Goal: Check status: Check status

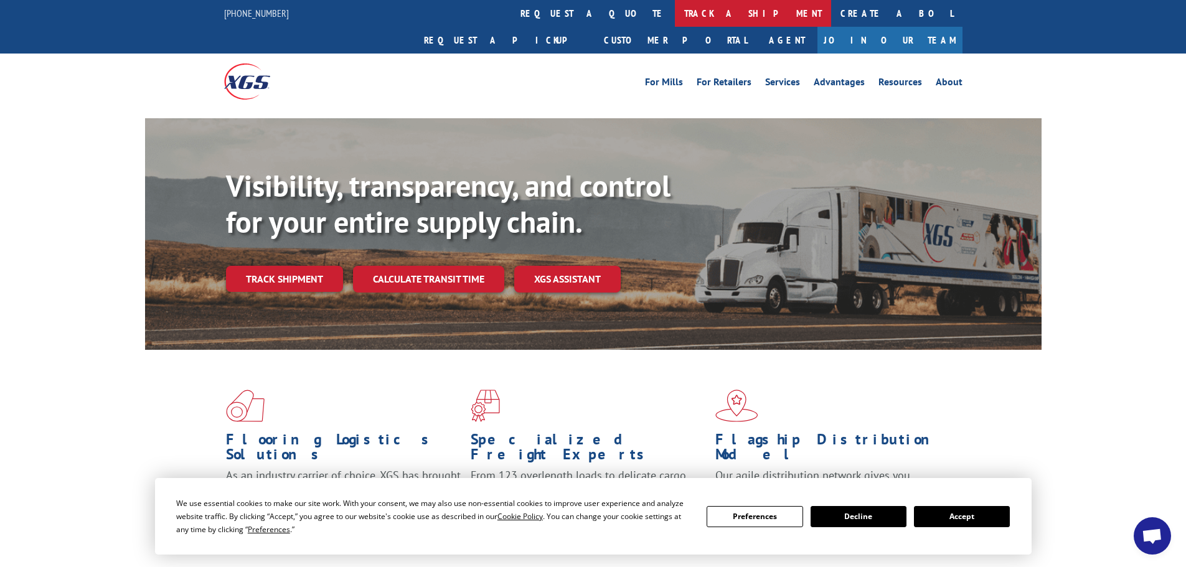
click at [675, 7] on link "track a shipment" at bounding box center [753, 13] width 156 height 27
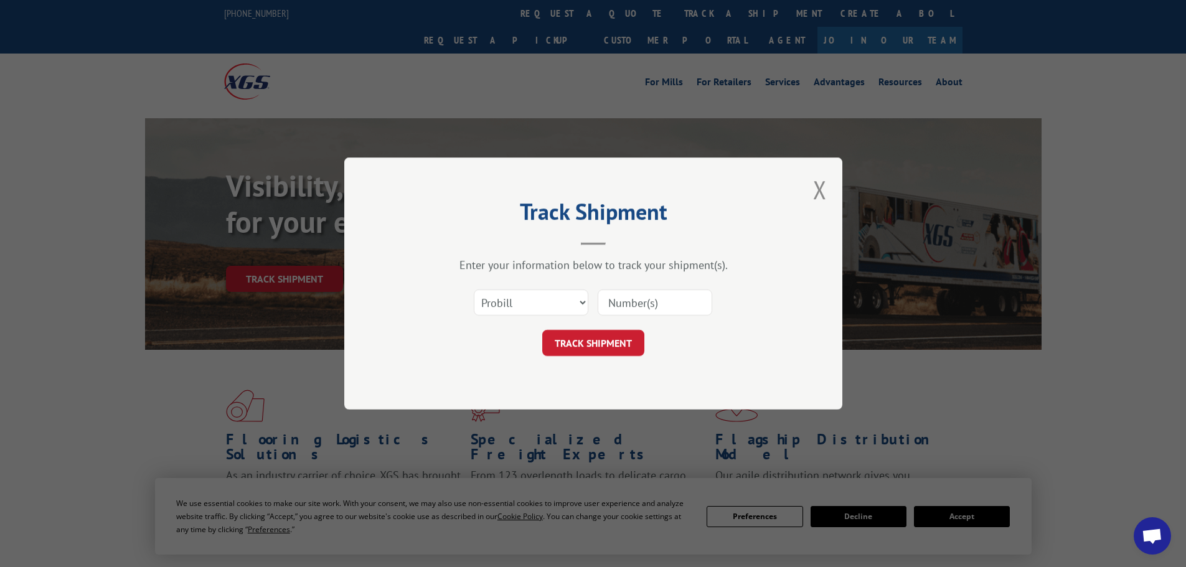
click at [624, 303] on input at bounding box center [655, 302] width 115 height 26
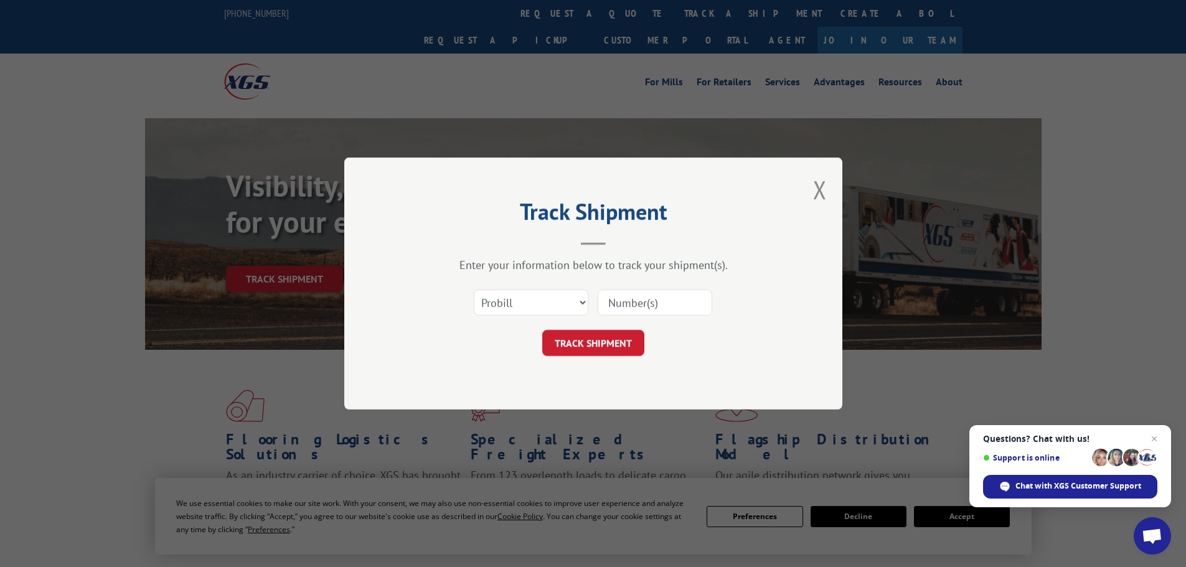
paste input "17521325"
type input "17521325"
click button "TRACK SHIPMENT" at bounding box center [593, 343] width 102 height 26
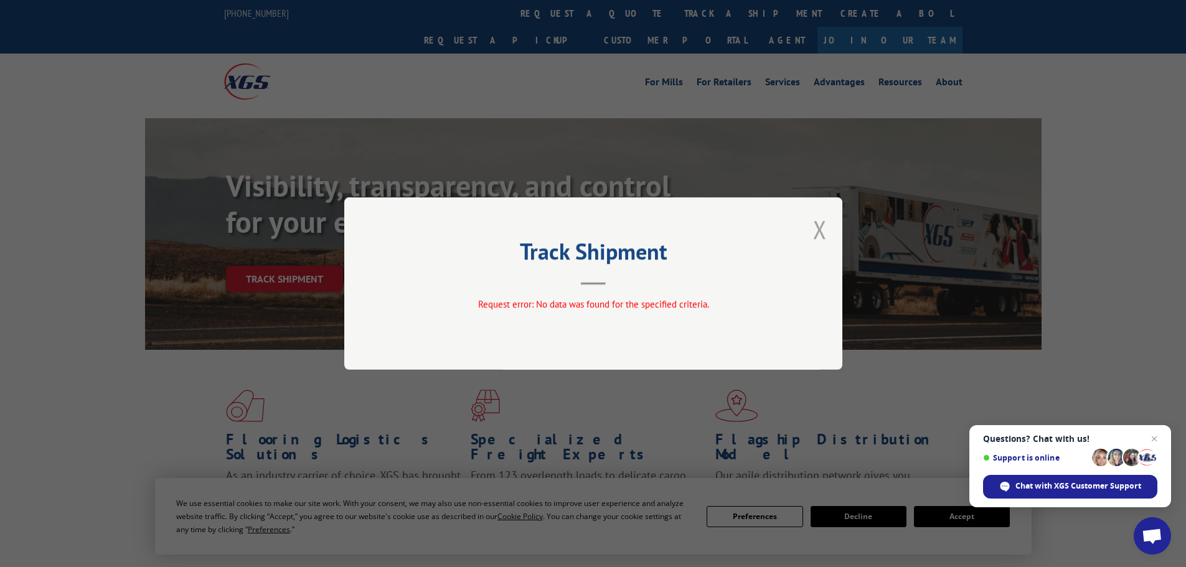
click at [821, 230] on button "Close modal" at bounding box center [820, 229] width 14 height 33
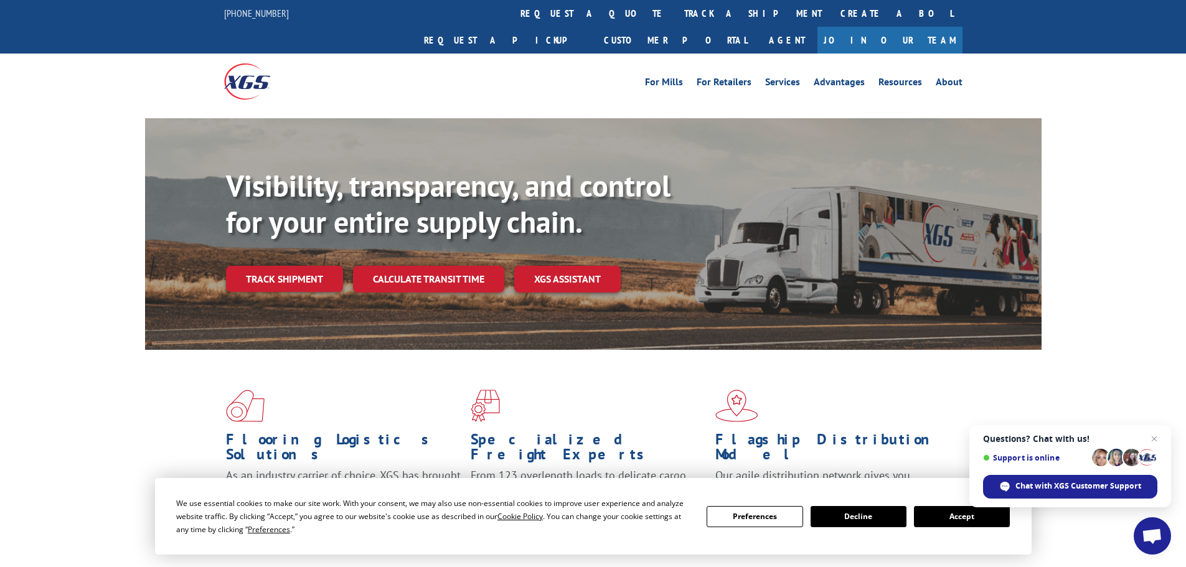
click at [675, 11] on link "track a shipment" at bounding box center [753, 13] width 156 height 27
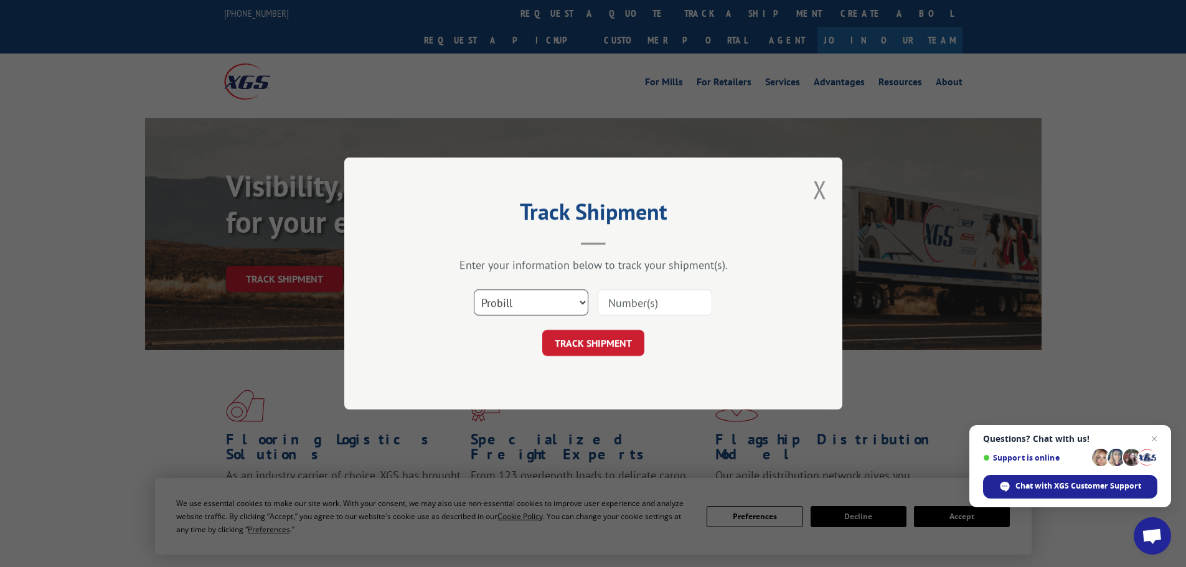
click at [508, 295] on select "Select category... Probill BOL PO" at bounding box center [531, 302] width 115 height 26
select select "po"
click at [474, 289] on select "Select category... Probill BOL PO" at bounding box center [531, 302] width 115 height 26
click at [614, 304] on input at bounding box center [655, 302] width 115 height 26
paste input "24520189"
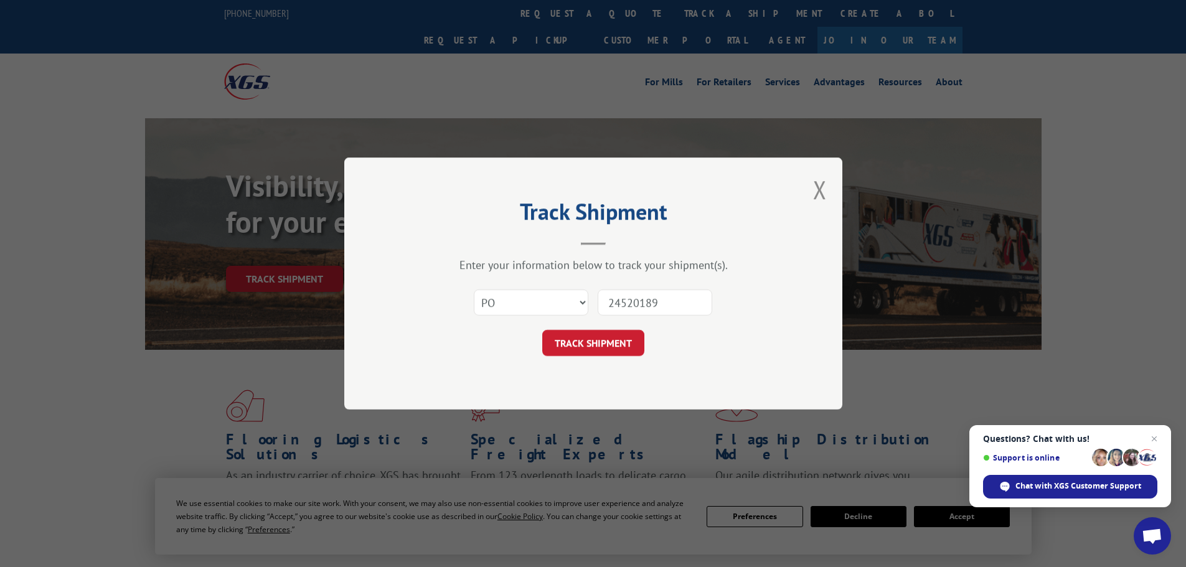
type input "24520189"
click at [542, 330] on button "TRACK SHIPMENT" at bounding box center [593, 343] width 102 height 26
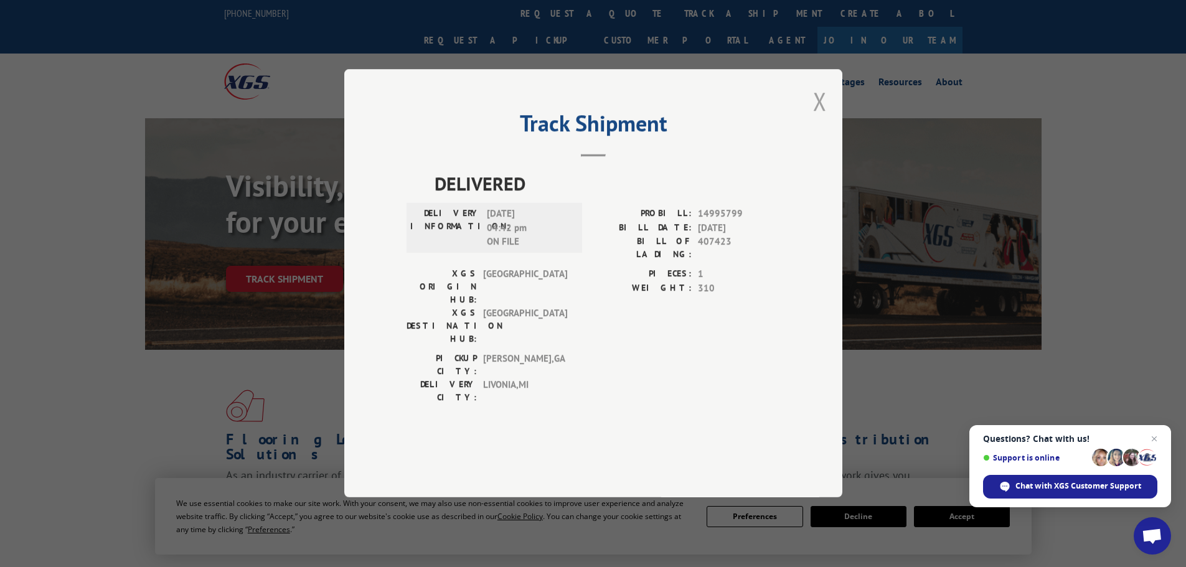
click at [823, 118] on button "Close modal" at bounding box center [820, 101] width 14 height 33
